Goal: Information Seeking & Learning: Check status

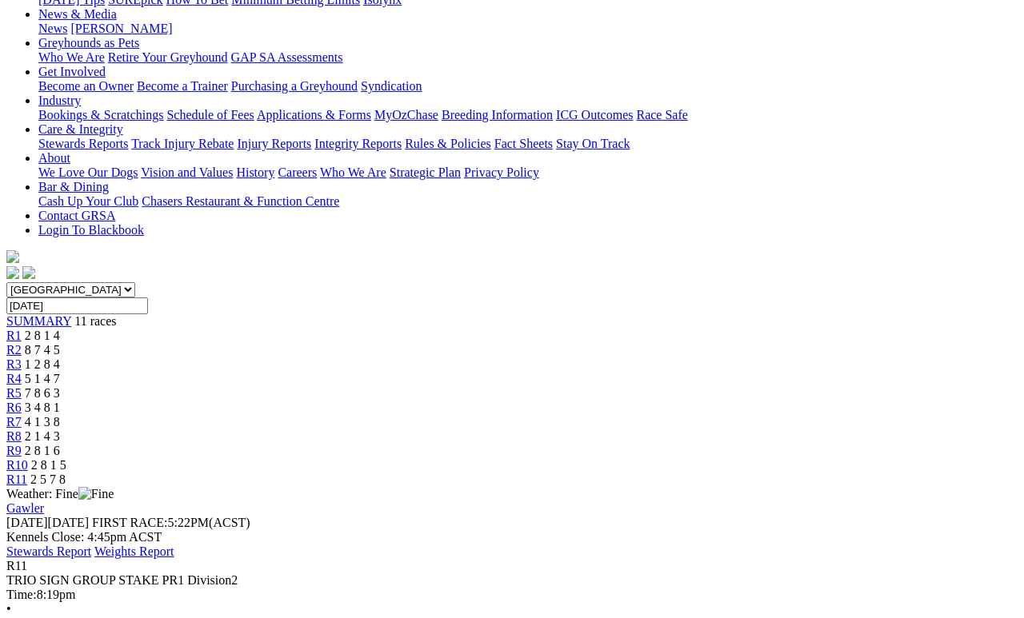
scroll to position [241, 0]
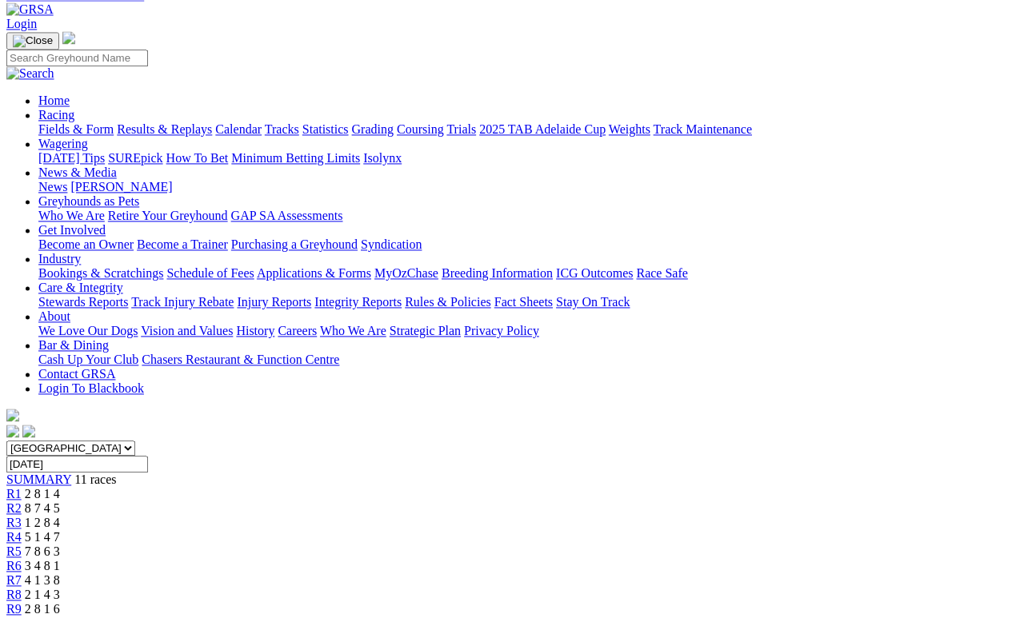
scroll to position [126, 0]
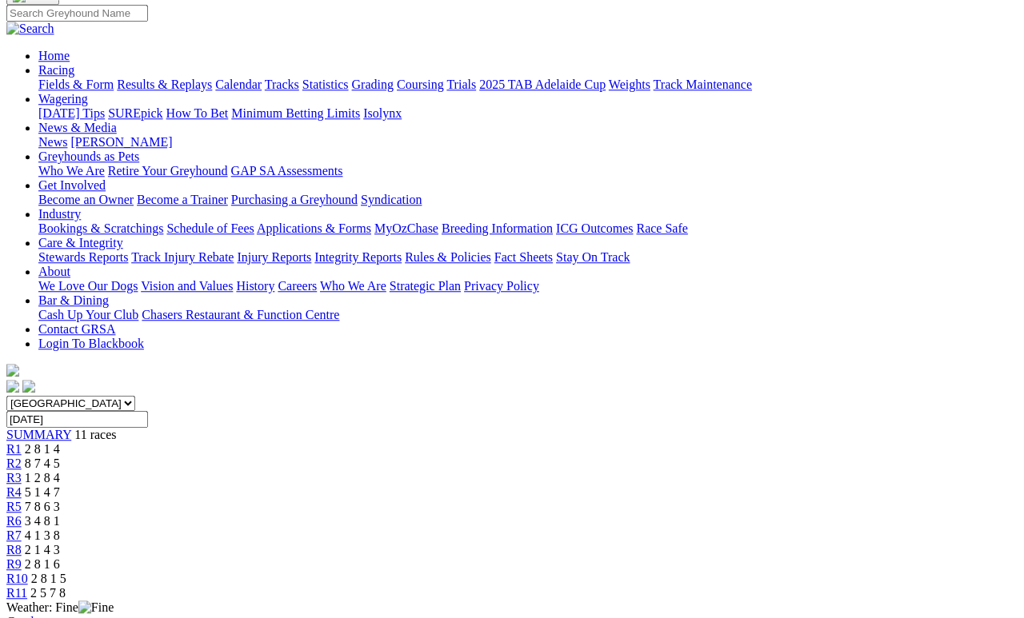
click at [66, 570] on span "2 8 1 5" at bounding box center [48, 579] width 35 height 14
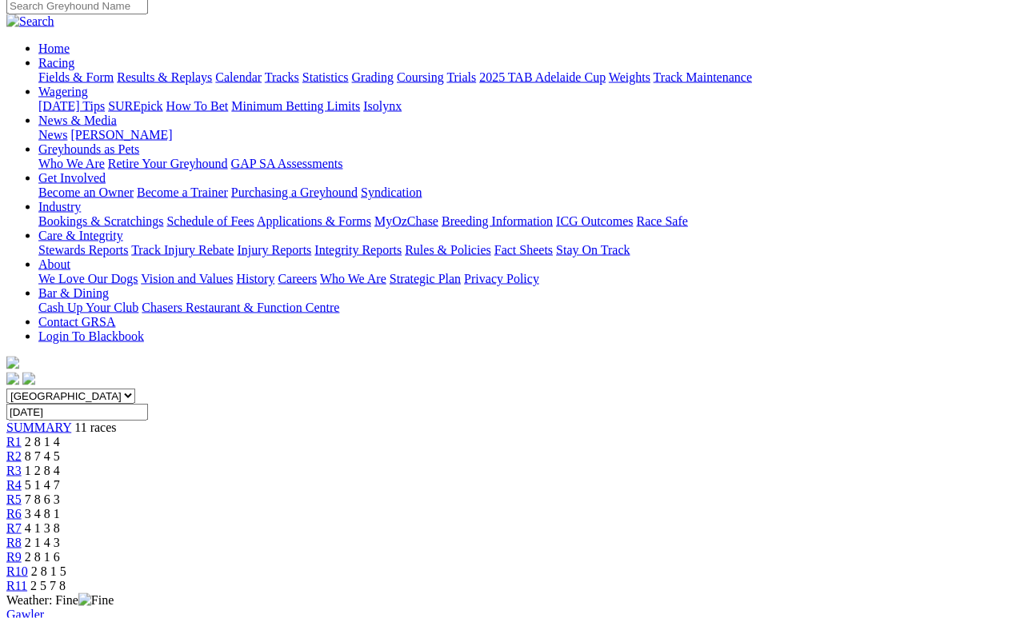
scroll to position [134, 0]
click at [22, 550] on span "R9" at bounding box center [13, 557] width 15 height 14
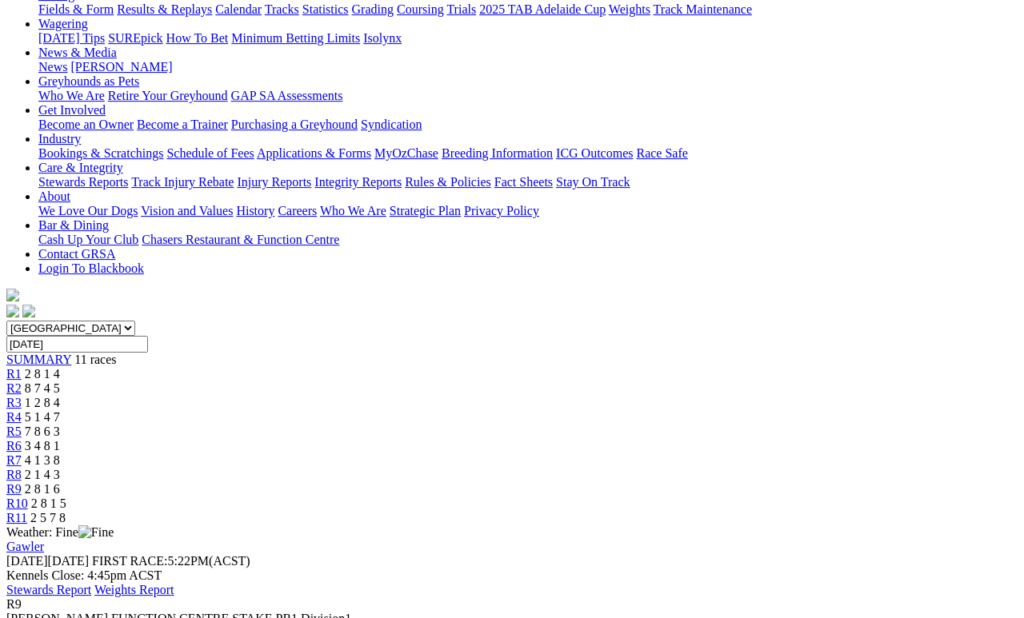
scroll to position [201, 0]
click at [60, 468] on span "2 1 4 3" at bounding box center [42, 475] width 35 height 14
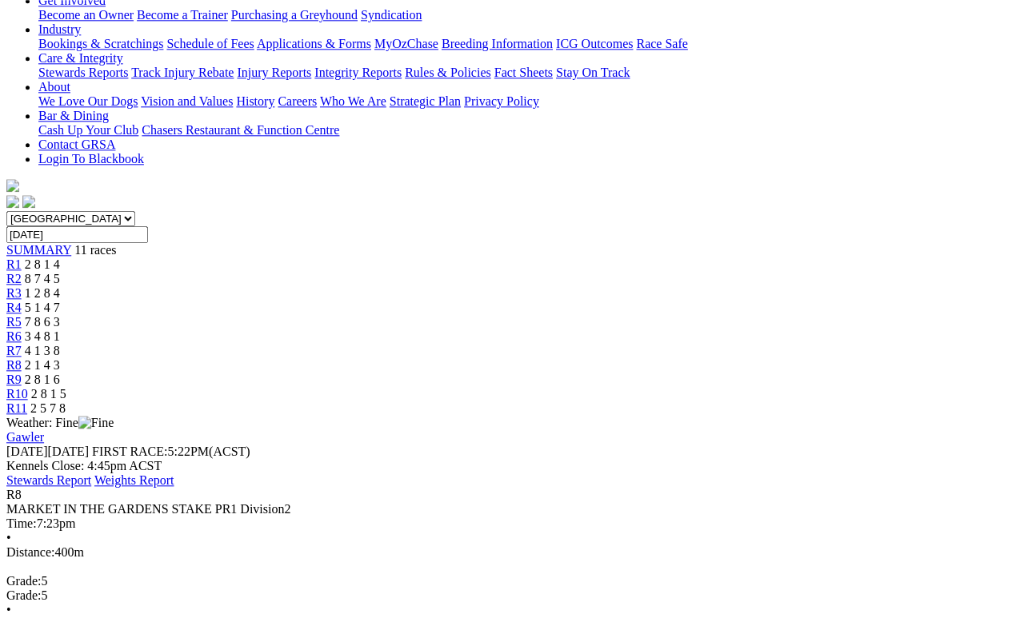
scroll to position [238, 0]
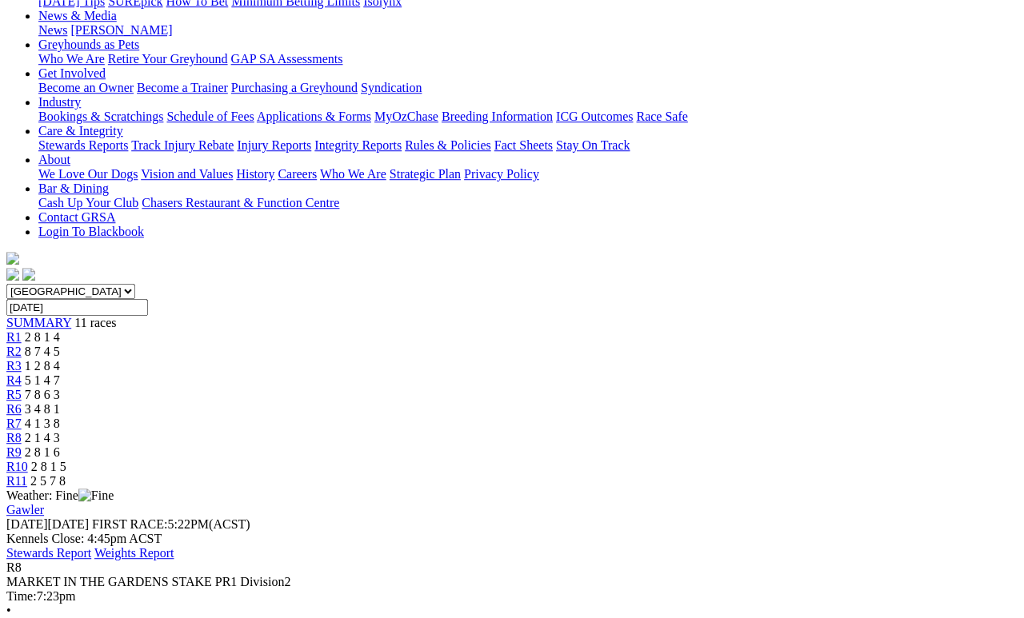
click at [60, 417] on span "4 1 3 8" at bounding box center [42, 424] width 35 height 14
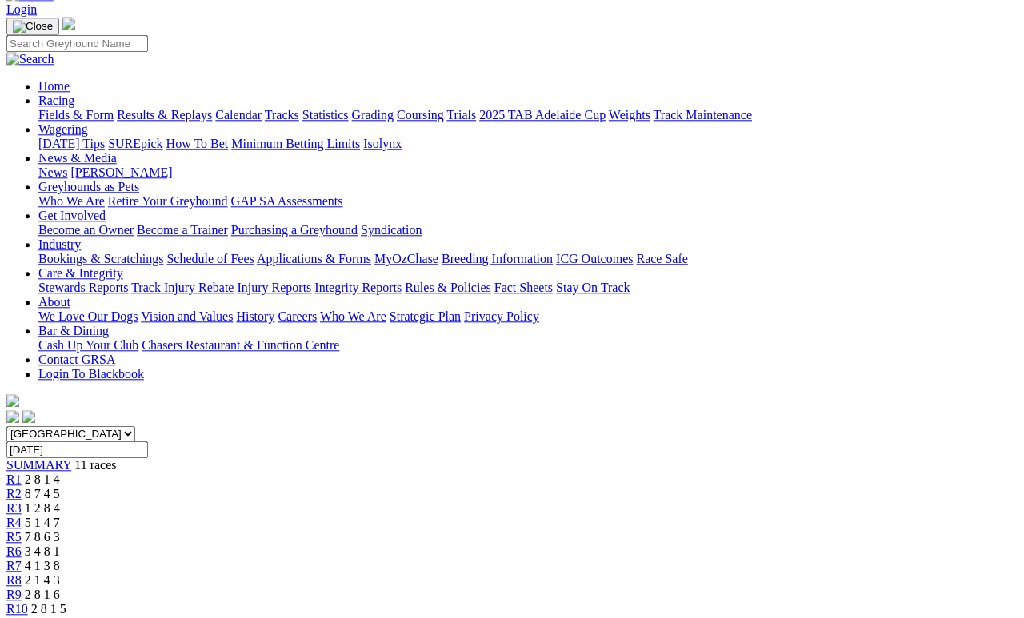
scroll to position [94, 0]
click at [22, 546] on link "R6" at bounding box center [13, 553] width 15 height 14
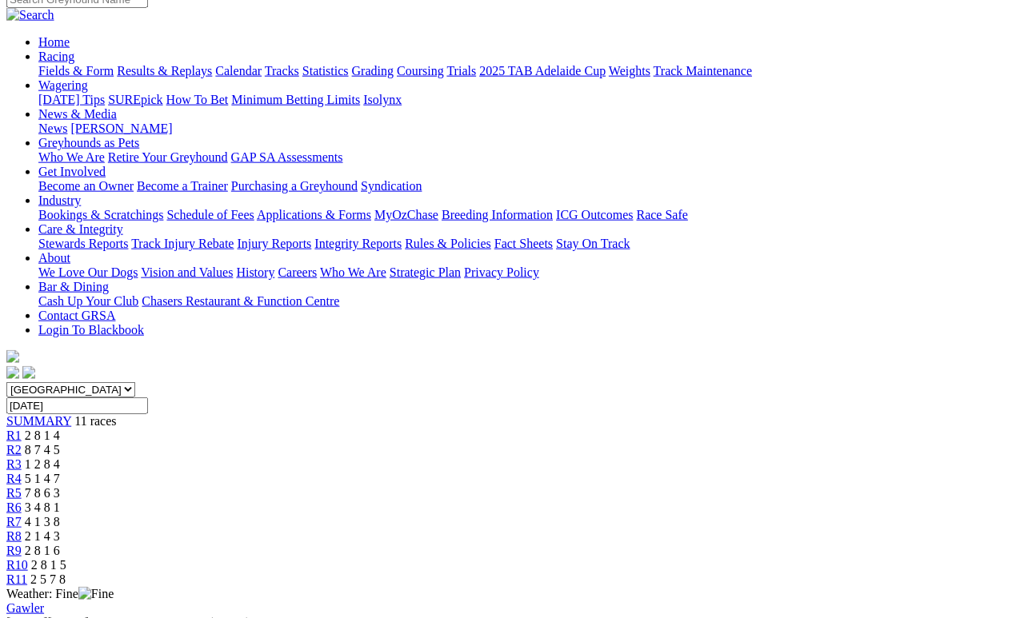
scroll to position [141, 0]
click at [519, 485] on div "R5 7 8 6 3" at bounding box center [511, 492] width 1011 height 14
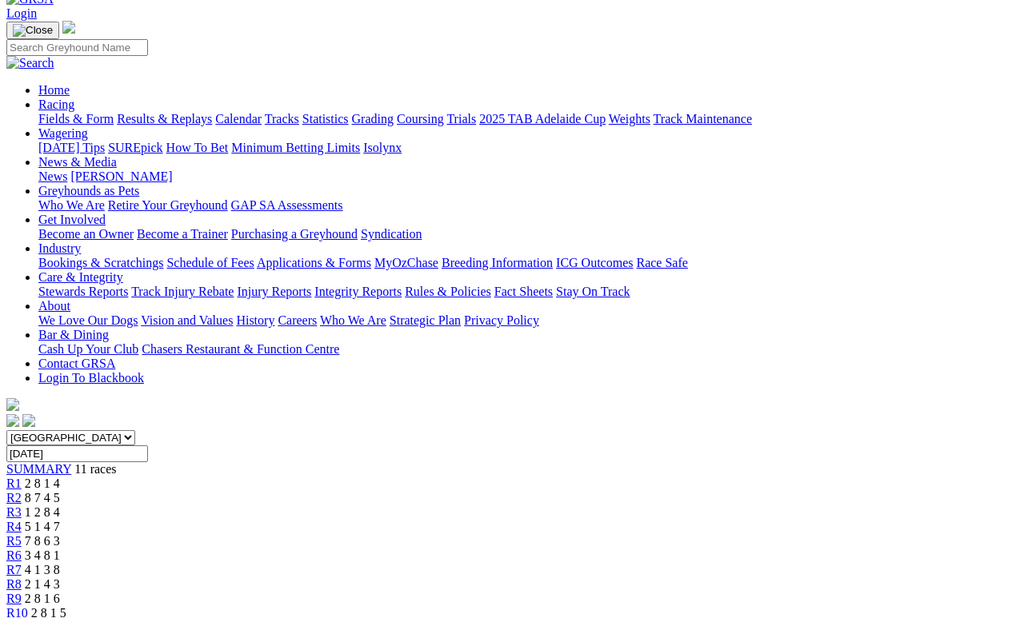
scroll to position [195, 0]
